Goal: Book appointment/travel/reservation

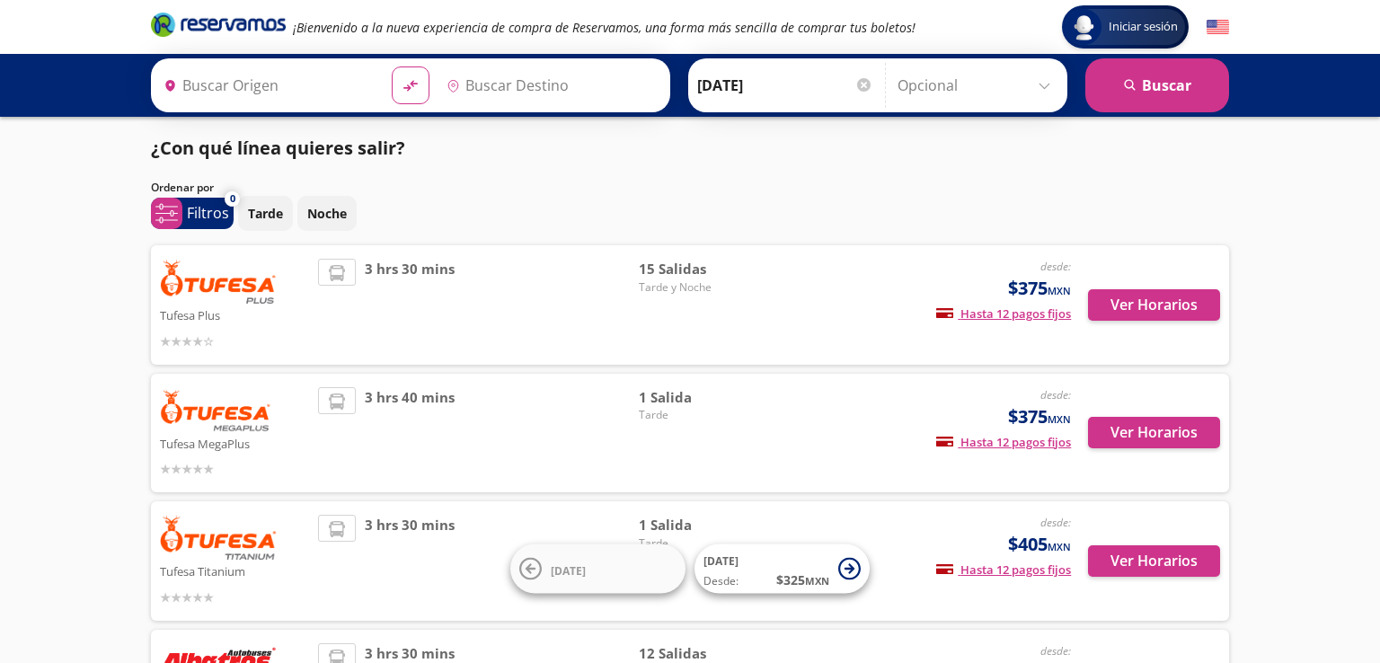
type input "[GEOGRAPHIC_DATA][PERSON_NAME], [GEOGRAPHIC_DATA]"
type input "[PERSON_NAME], [GEOGRAPHIC_DATA]"
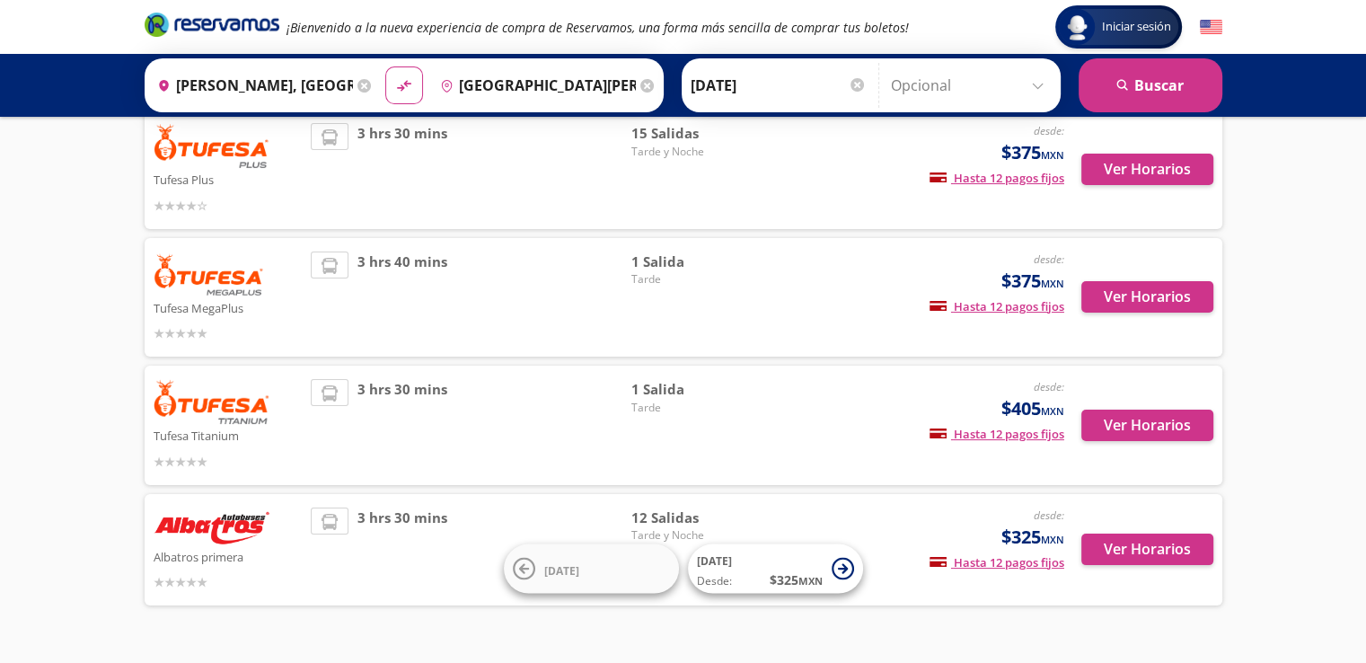
scroll to position [177, 0]
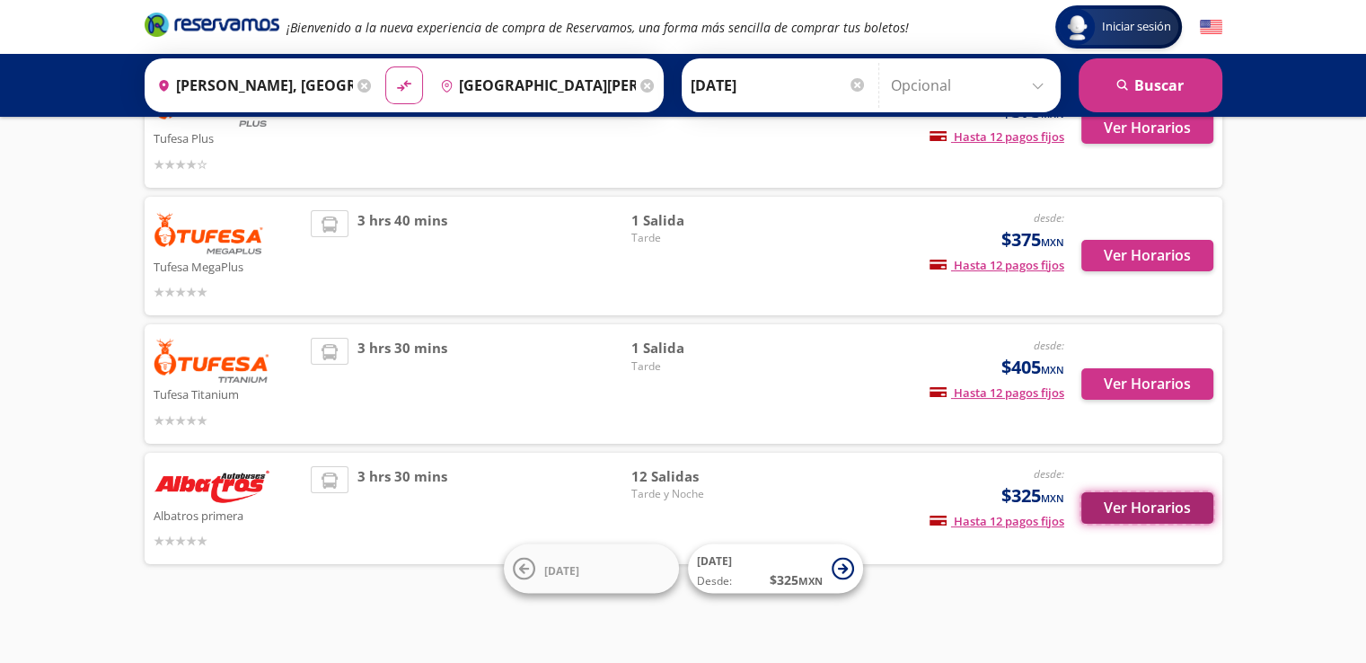
click at [1137, 516] on button "Ver Horarios" at bounding box center [1147, 507] width 132 height 31
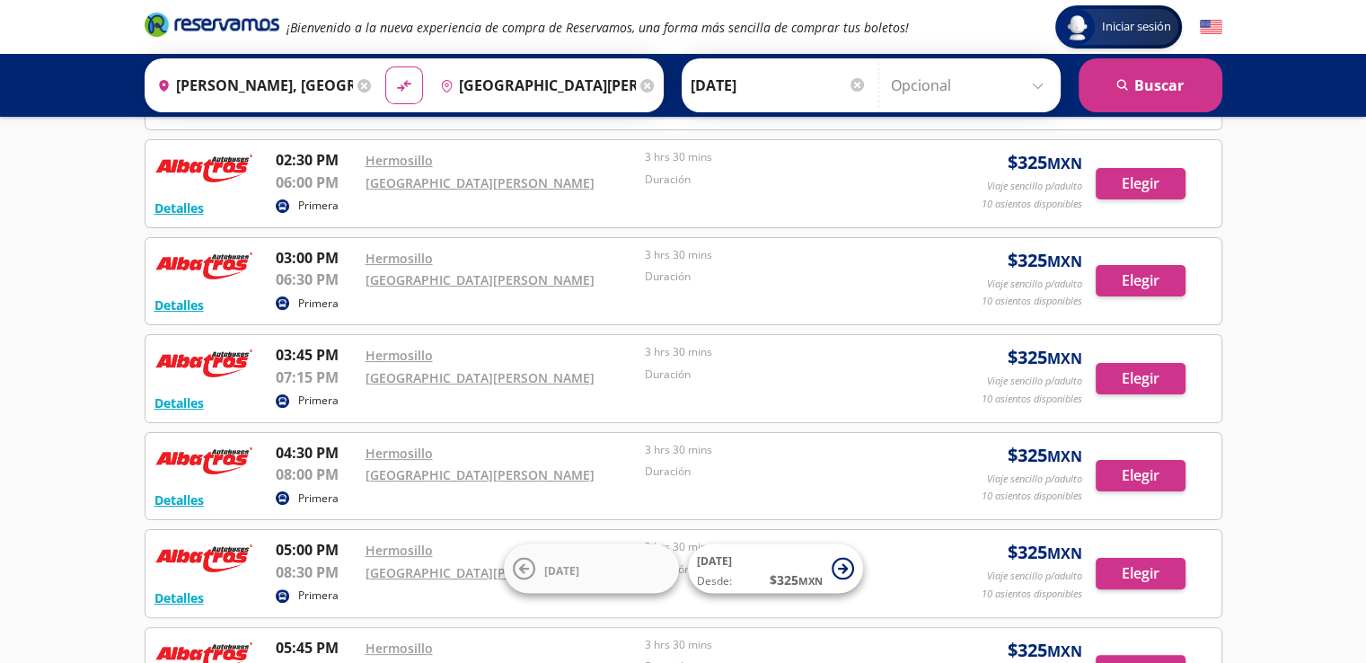
scroll to position [359, 0]
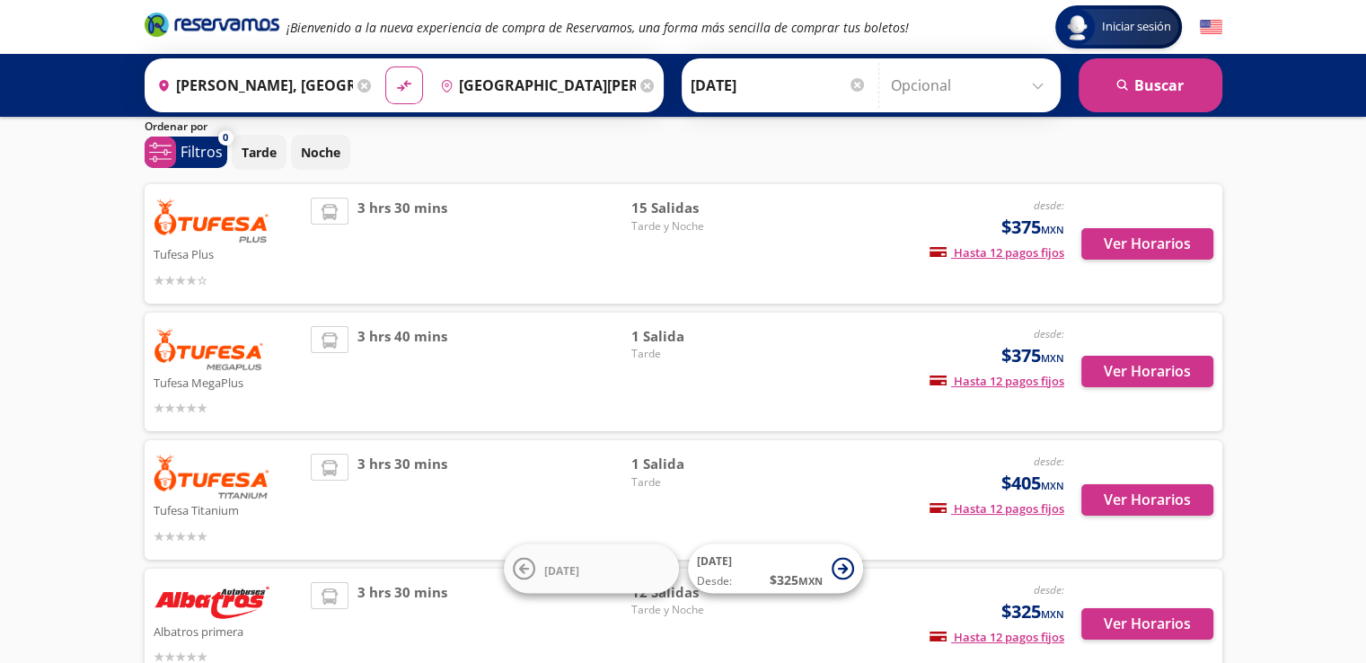
scroll to position [90, 0]
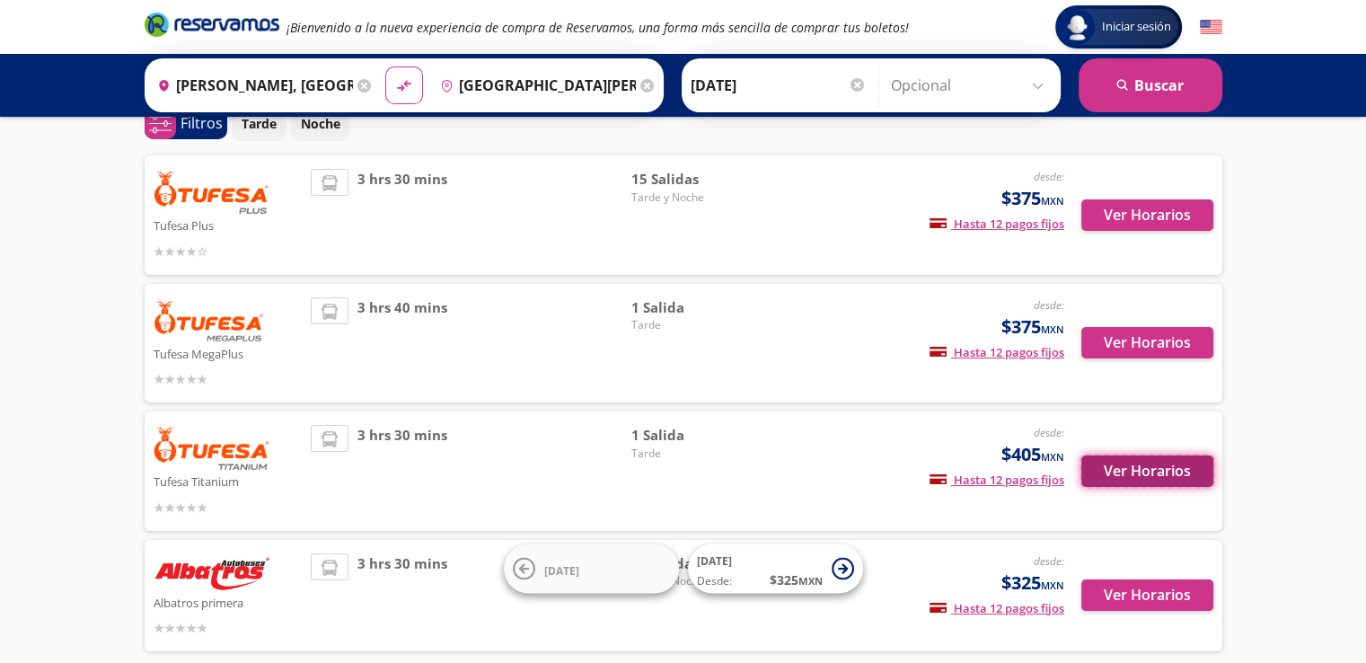
click at [1128, 470] on button "Ver Horarios" at bounding box center [1147, 470] width 132 height 31
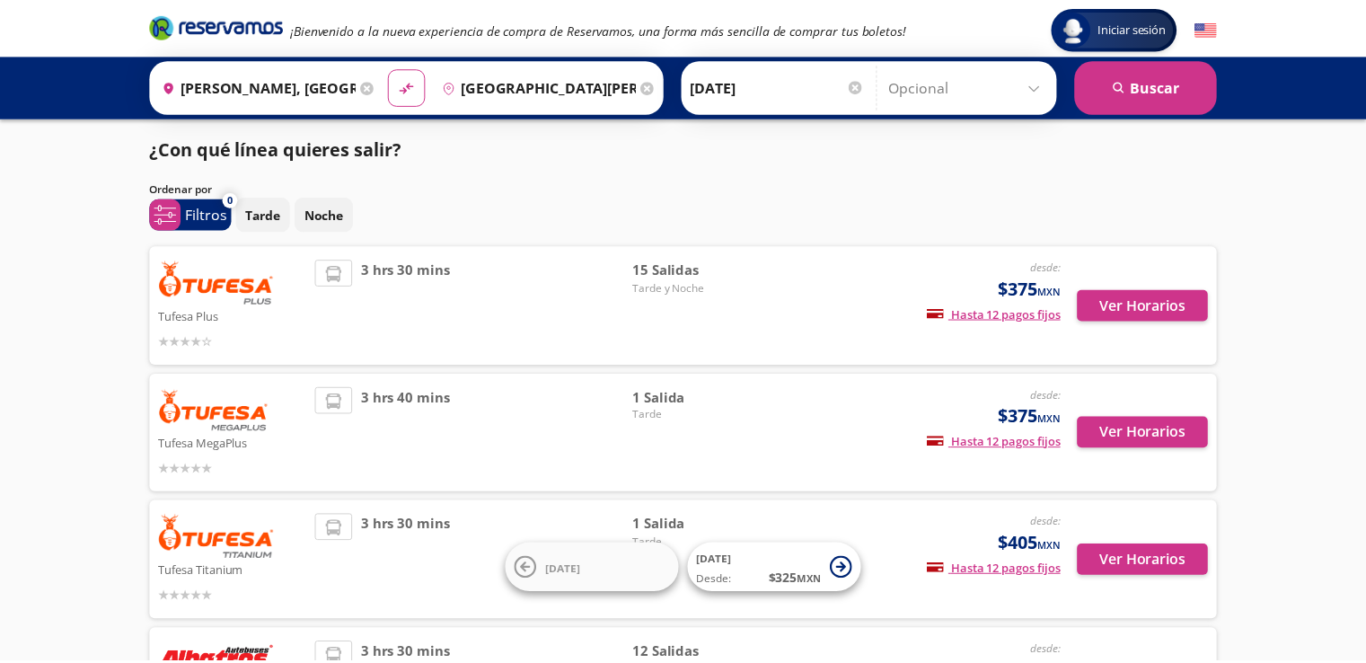
scroll to position [90, 0]
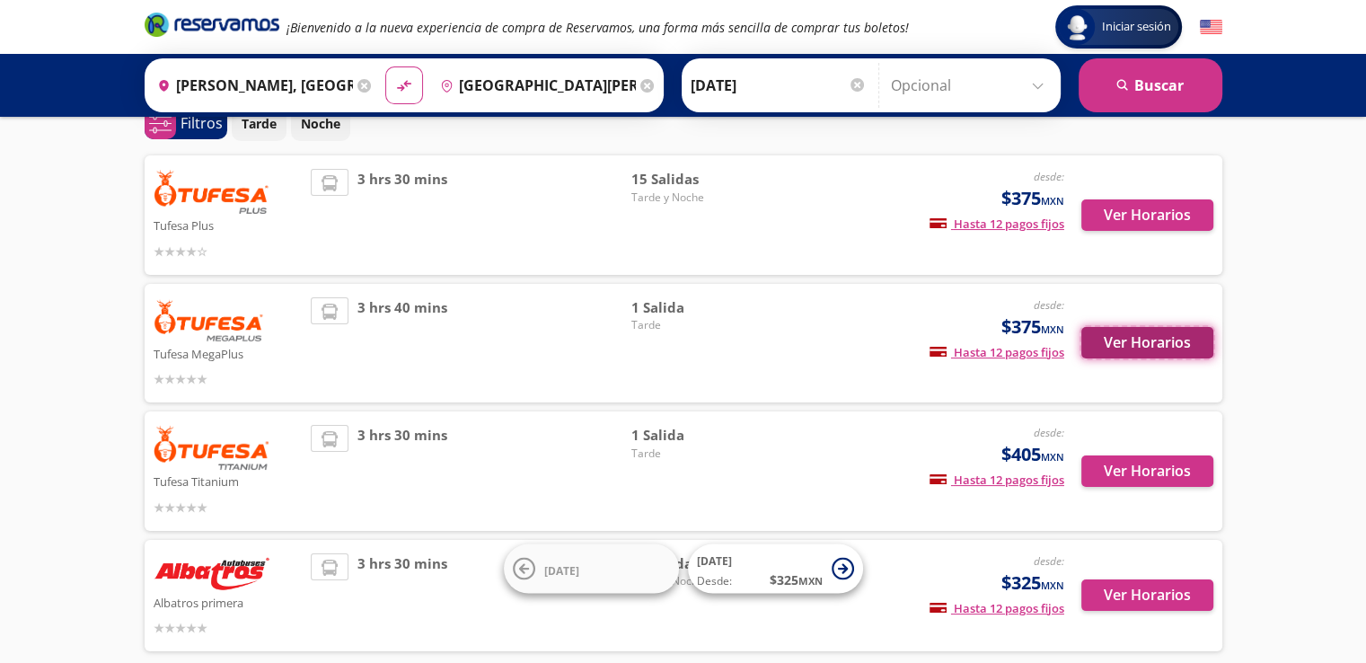
click at [1153, 335] on button "Ver Horarios" at bounding box center [1147, 342] width 132 height 31
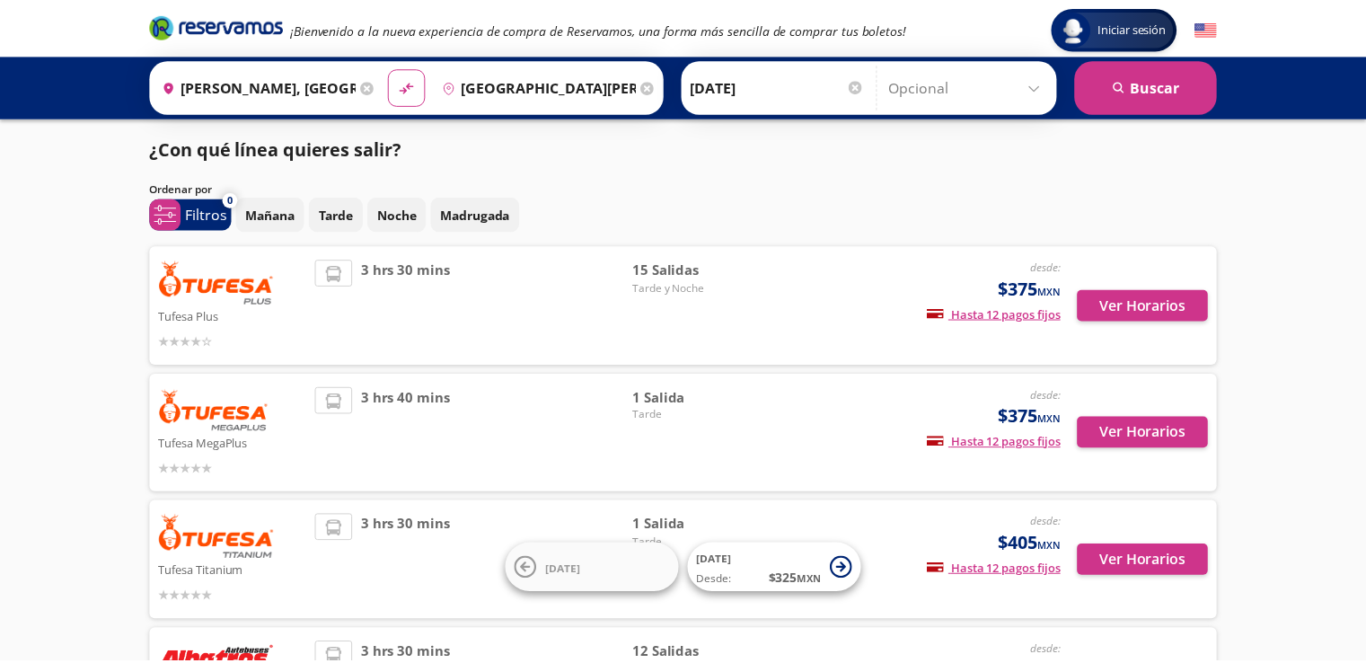
scroll to position [90, 0]
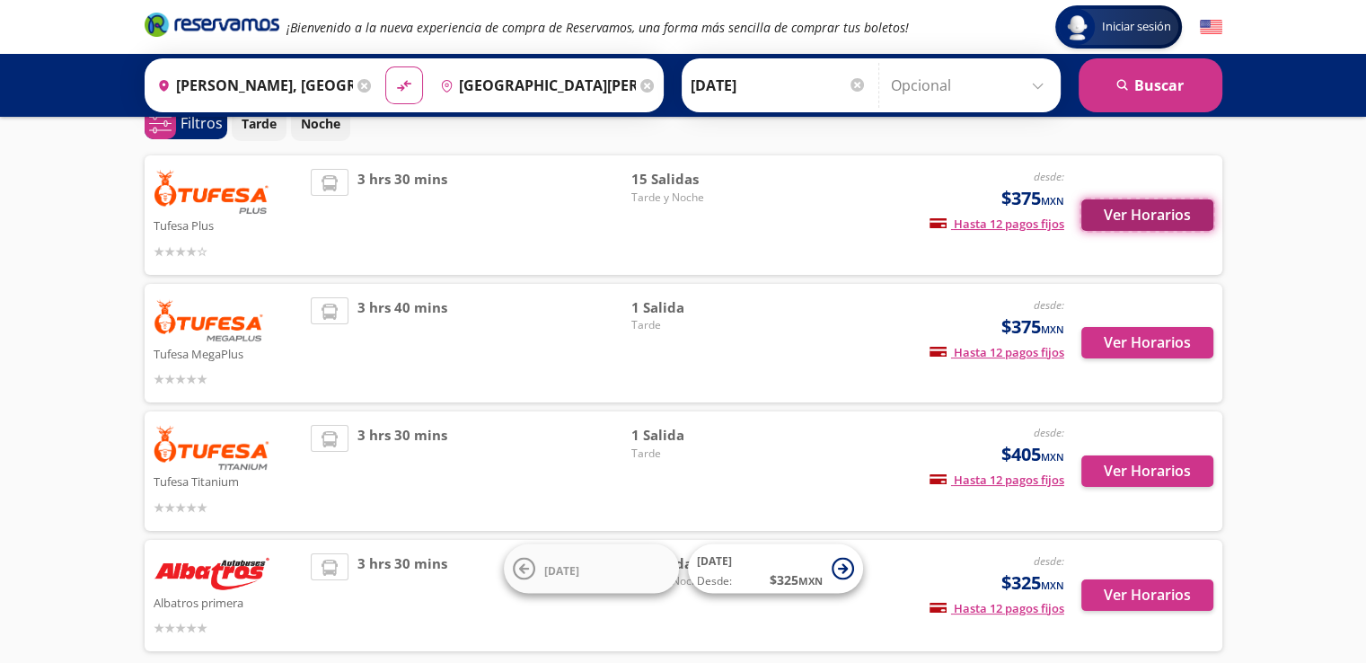
click at [1116, 216] on button "Ver Horarios" at bounding box center [1147, 214] width 132 height 31
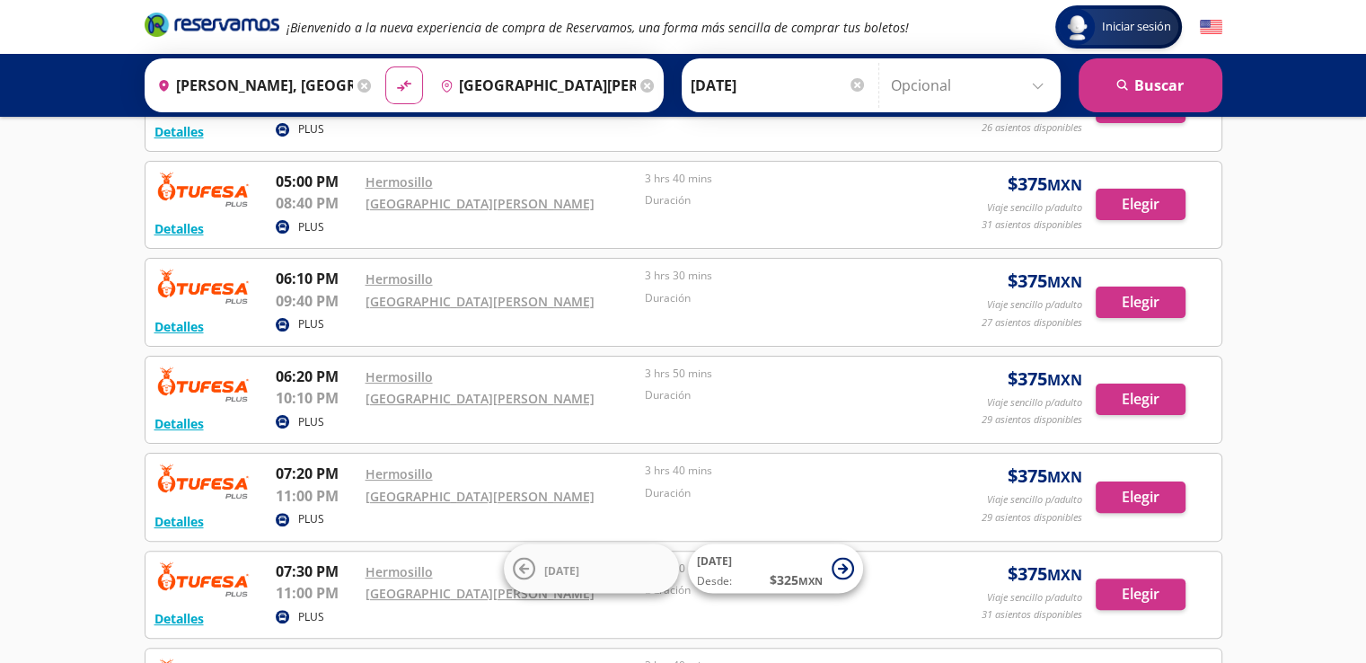
scroll to position [269, 0]
